Goal: Information Seeking & Learning: Check status

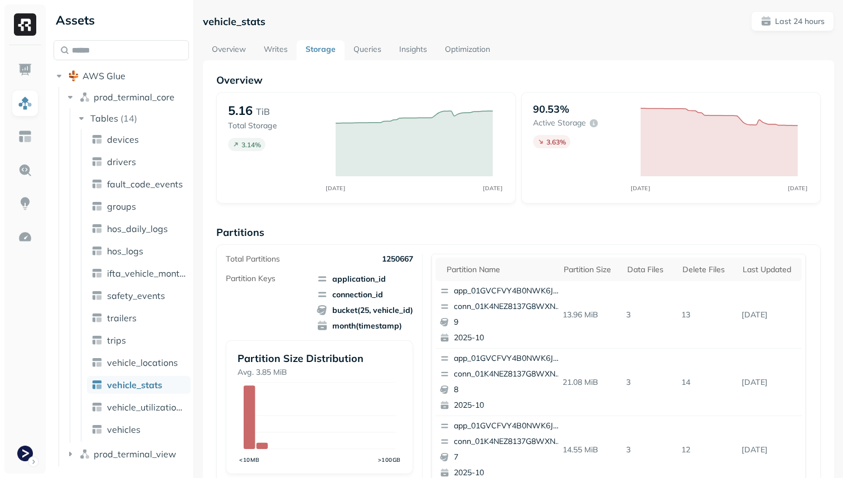
scroll to position [375, 0]
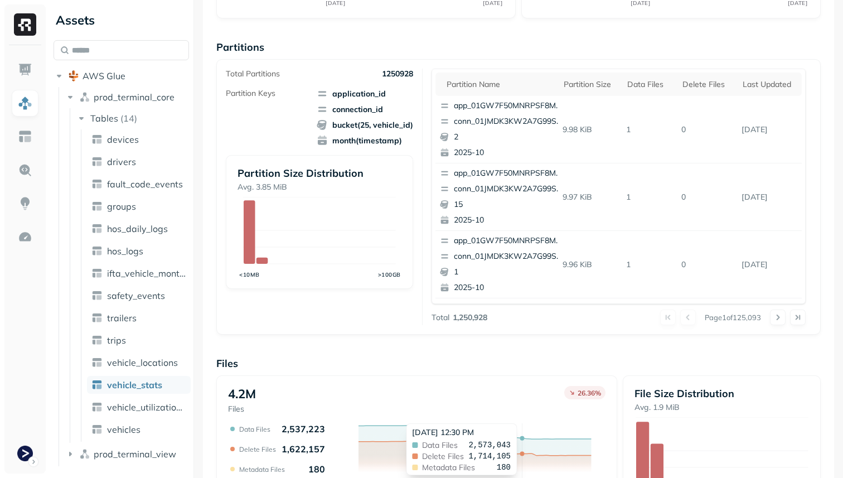
scroll to position [375, 0]
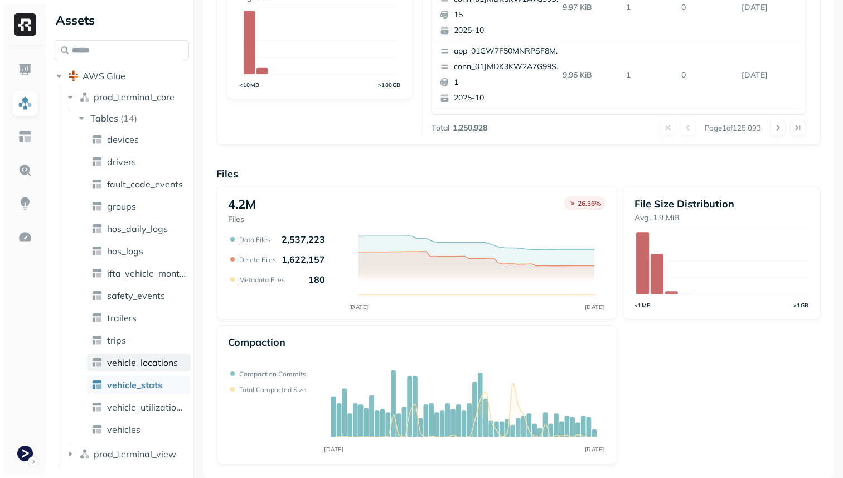
click at [161, 361] on span "vehicle_locations" at bounding box center [142, 362] width 71 height 11
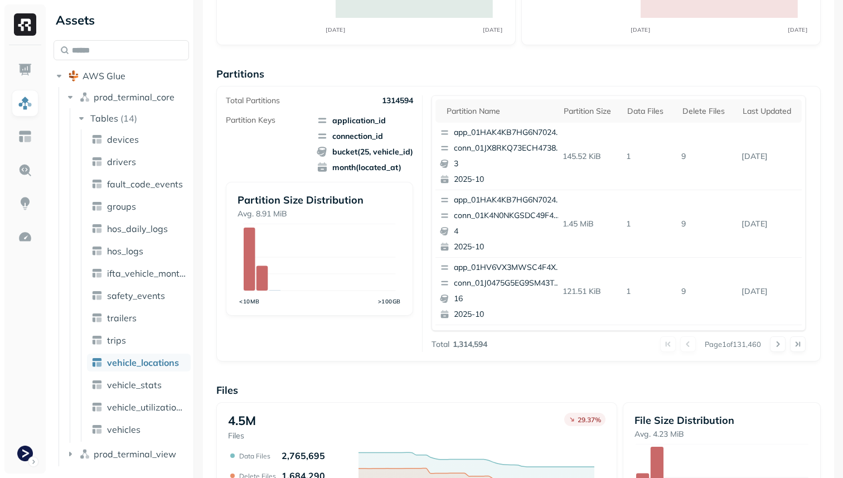
scroll to position [287, 0]
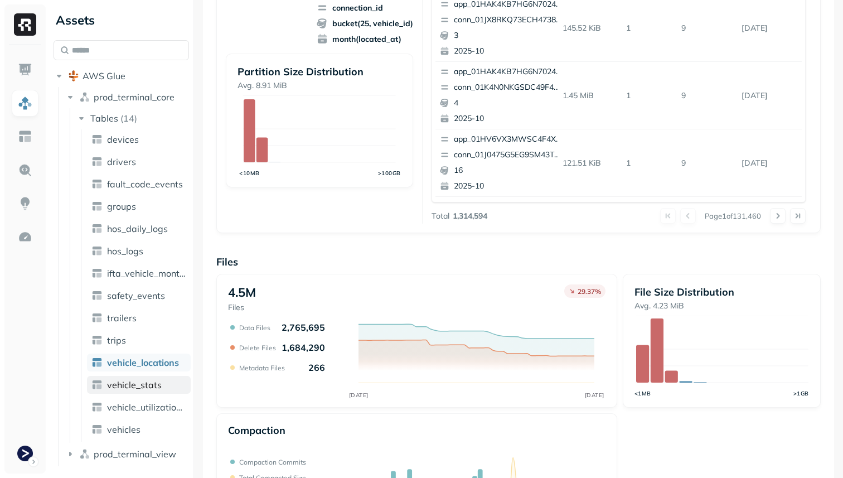
click at [127, 385] on span "vehicle_stats" at bounding box center [134, 384] width 55 height 11
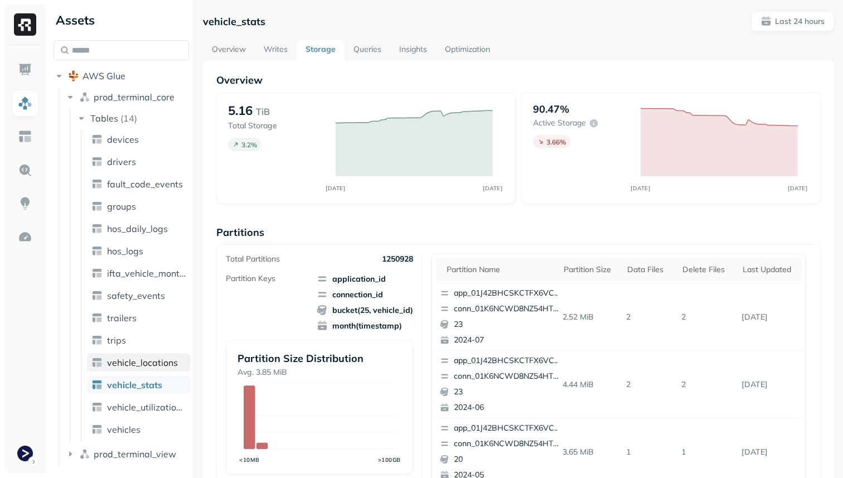
click at [153, 363] on span "vehicle_locations" at bounding box center [142, 362] width 71 height 11
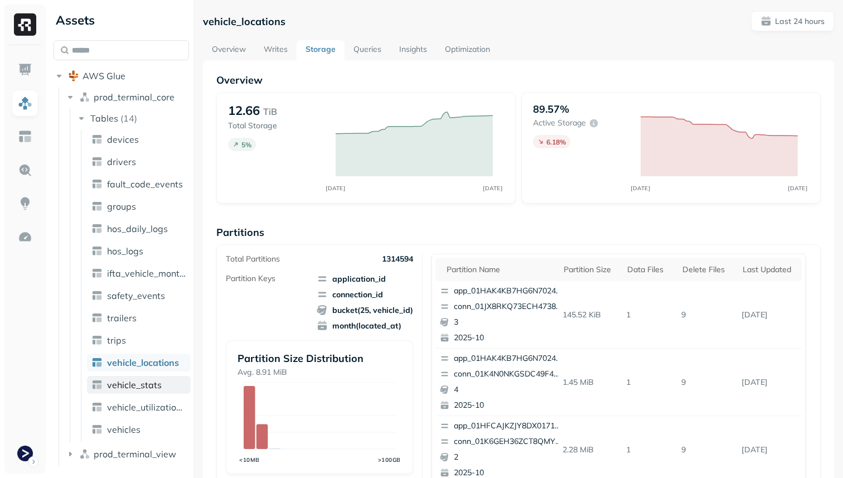
click at [156, 381] on span "vehicle_stats" at bounding box center [134, 384] width 55 height 11
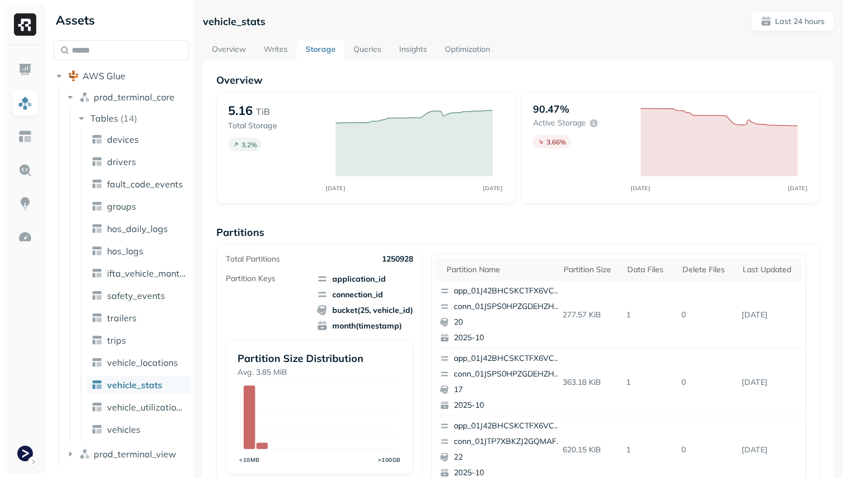
click at [210, 53] on link "Overview" at bounding box center [229, 50] width 52 height 20
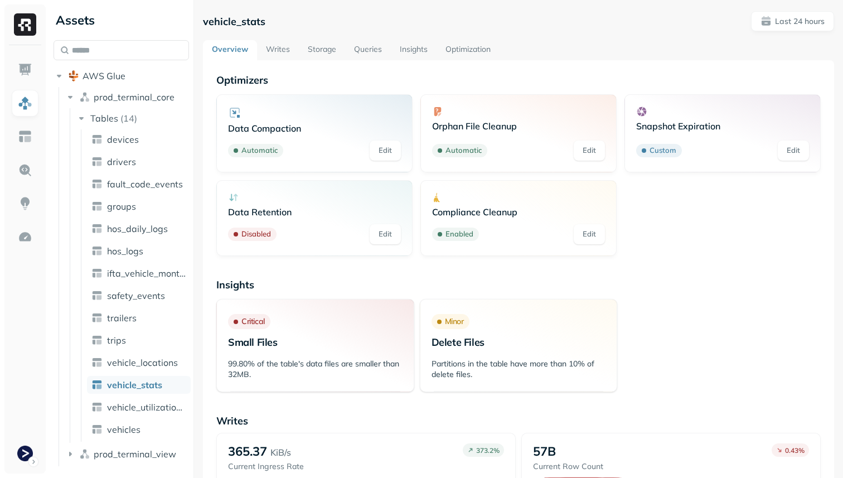
click at [370, 44] on link "Queries" at bounding box center [368, 50] width 46 height 20
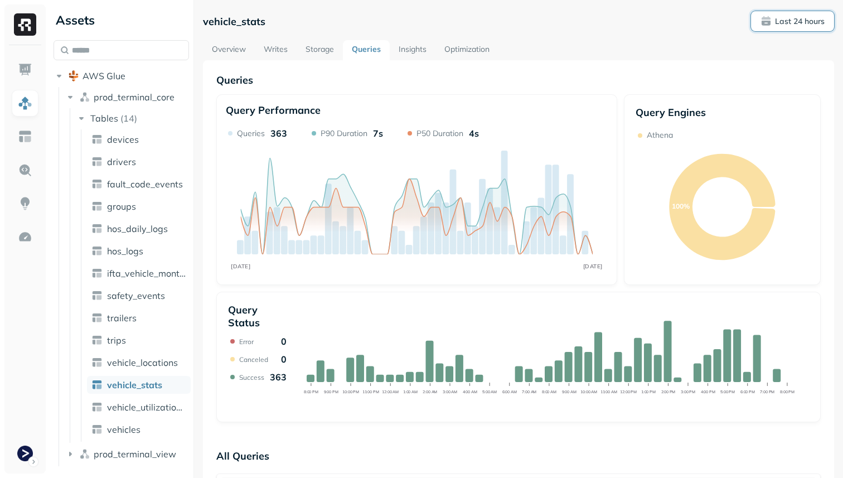
click at [820, 17] on p "Last 24 hours" at bounding box center [800, 21] width 50 height 11
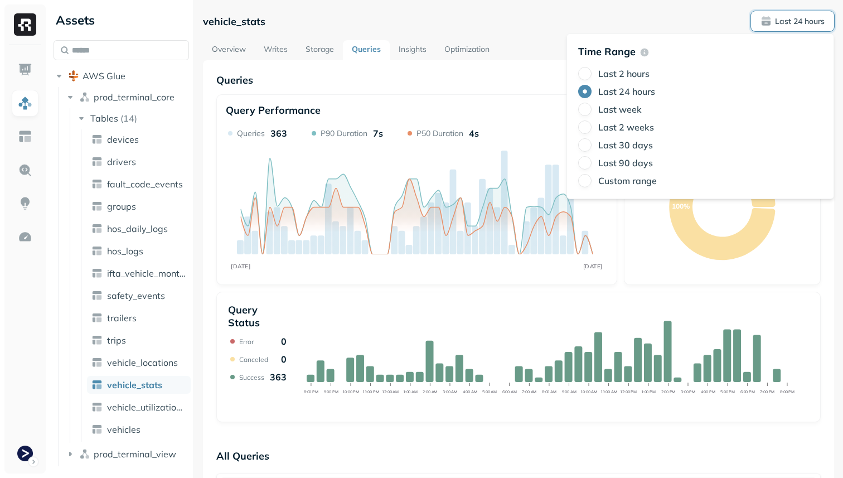
click at [641, 126] on label "Last 2 weeks" at bounding box center [626, 127] width 56 height 11
click at [592, 126] on button "Last 2 weeks" at bounding box center [584, 126] width 13 height 13
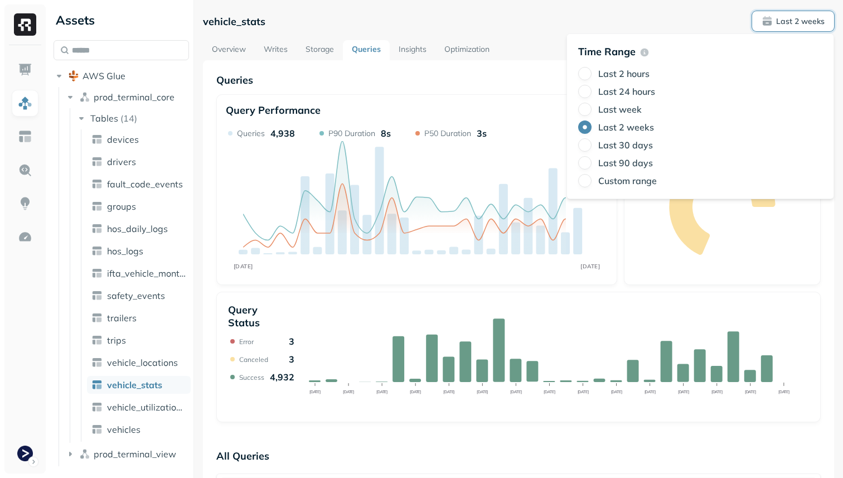
click at [525, 78] on p "Queries" at bounding box center [518, 80] width 605 height 13
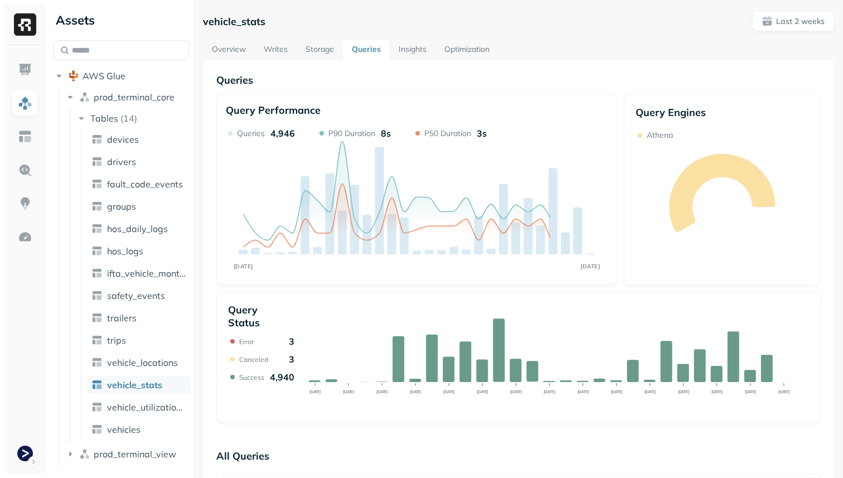
click at [317, 52] on link "Storage" at bounding box center [320, 50] width 46 height 20
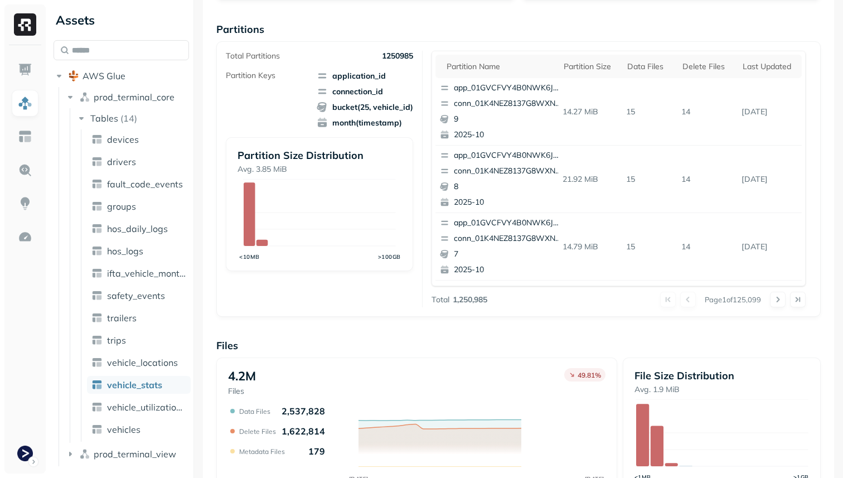
scroll to position [375, 0]
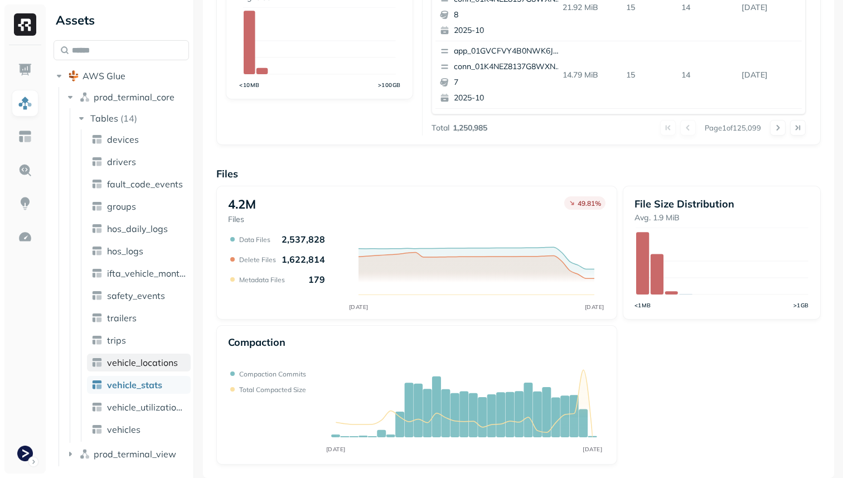
click at [173, 363] on span "vehicle_locations" at bounding box center [142, 362] width 71 height 11
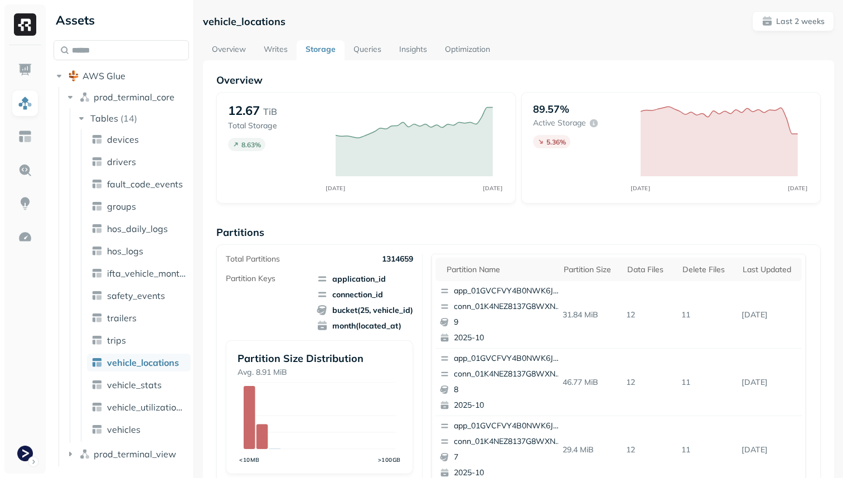
scroll to position [375, 0]
